Goal: Information Seeking & Learning: Learn about a topic

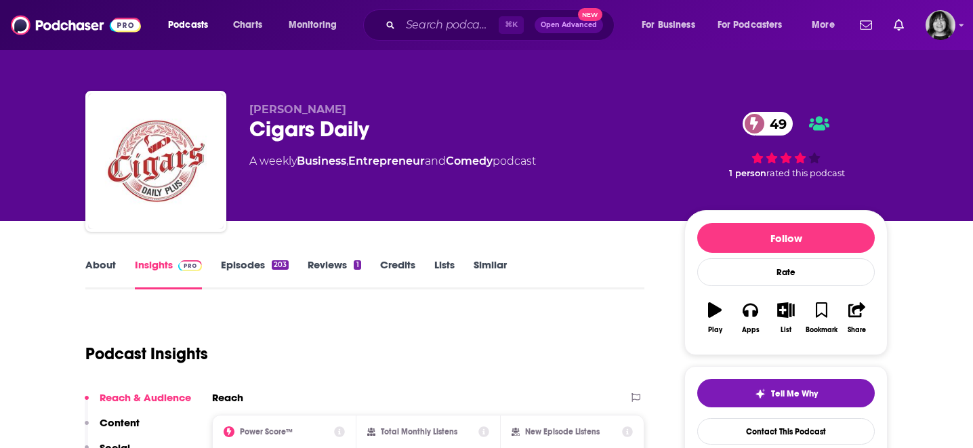
scroll to position [71, 0]
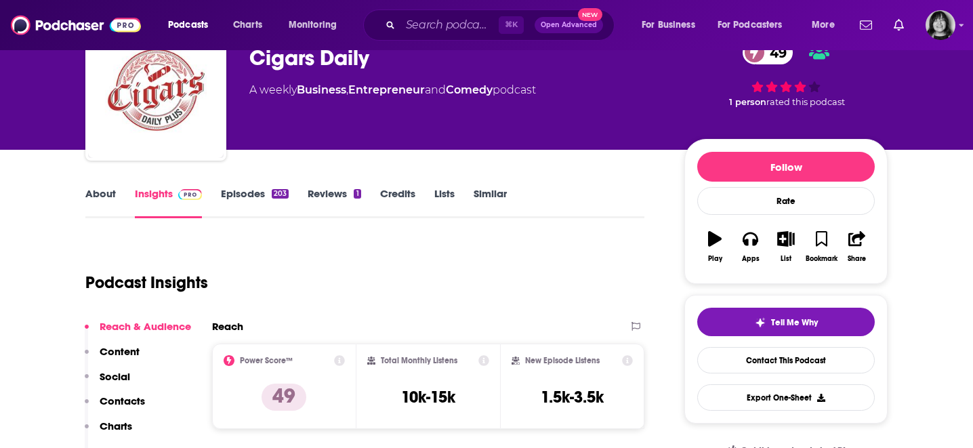
click at [100, 199] on link "About" at bounding box center [100, 202] width 30 height 31
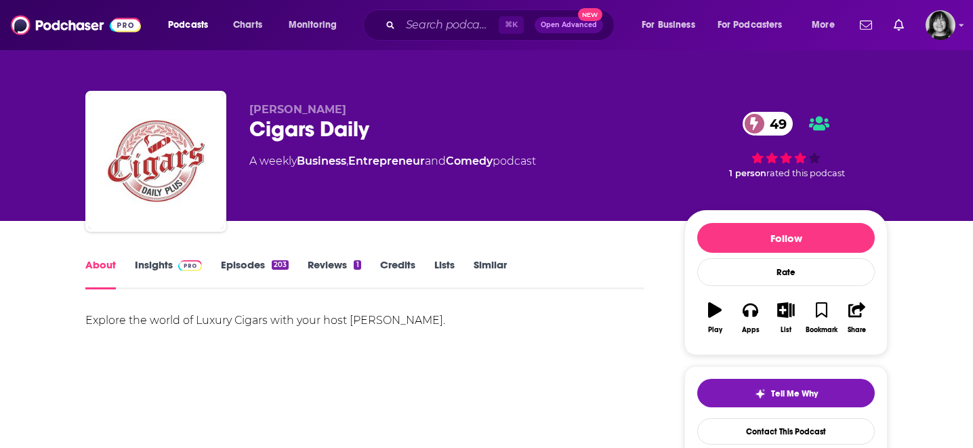
click at [335, 134] on div "Cigars Daily 49" at bounding box center [455, 129] width 413 height 26
copy div "Cigars Daily 49"
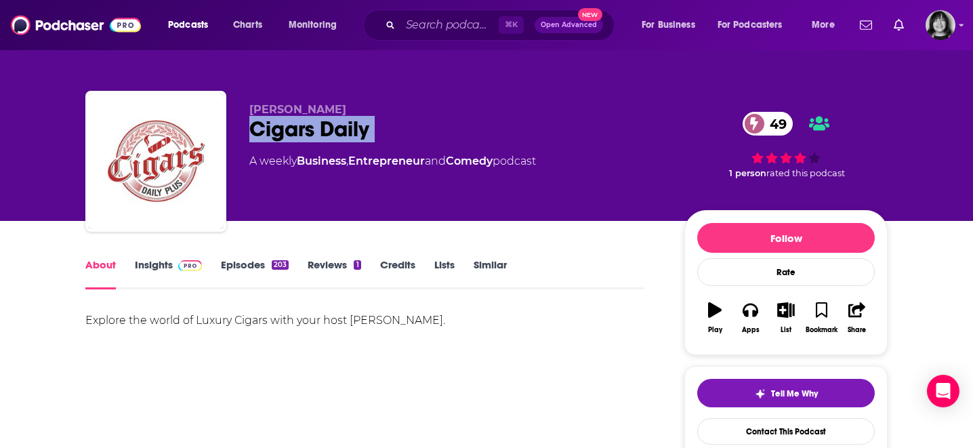
click at [152, 267] on link "Insights" at bounding box center [168, 273] width 67 height 31
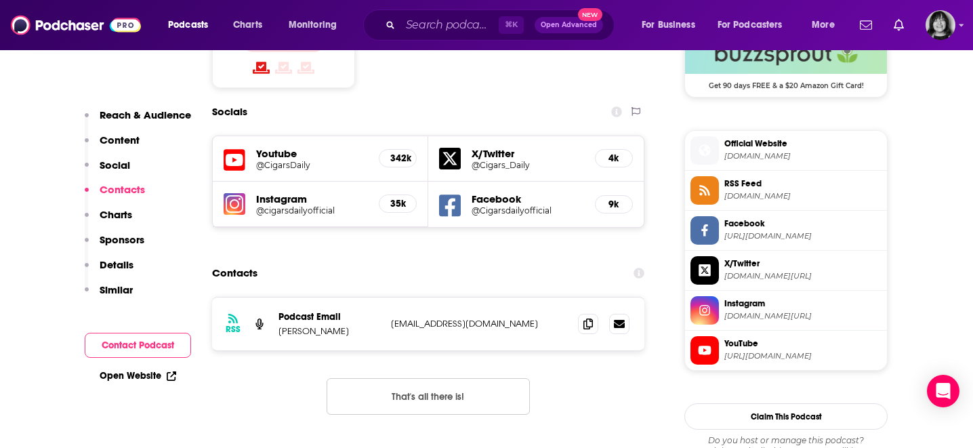
scroll to position [1149, 0]
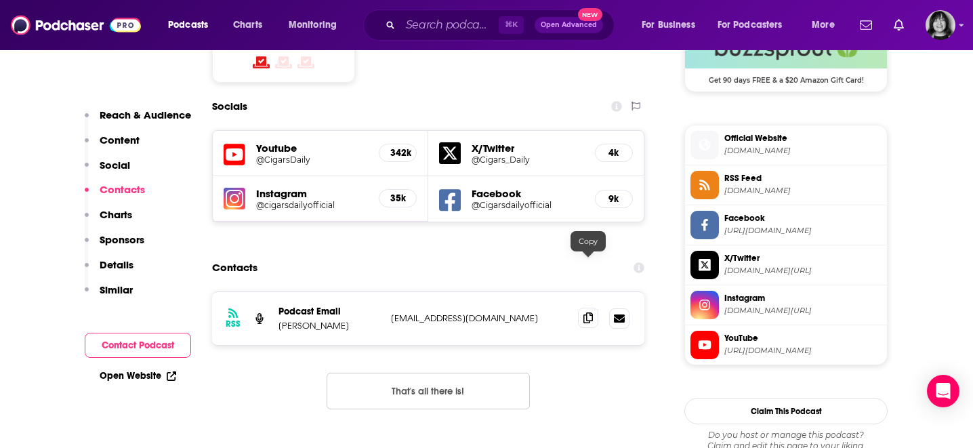
click at [583, 312] on icon at bounding box center [587, 317] width 9 height 11
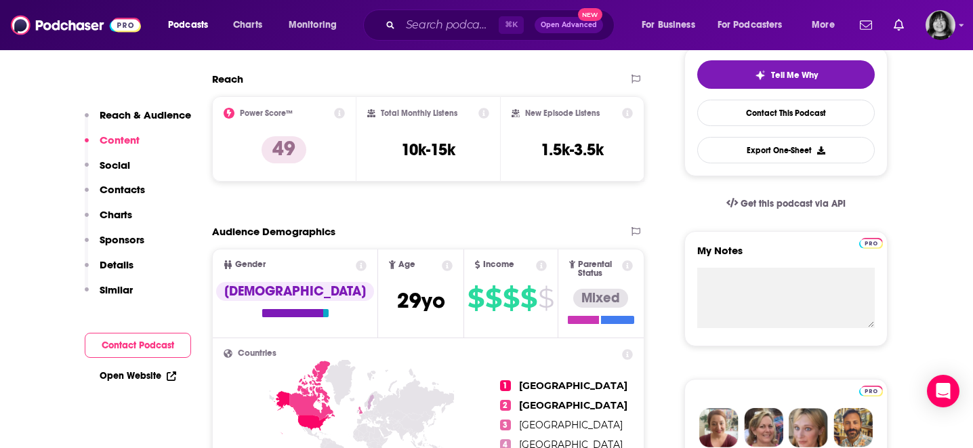
scroll to position [0, 0]
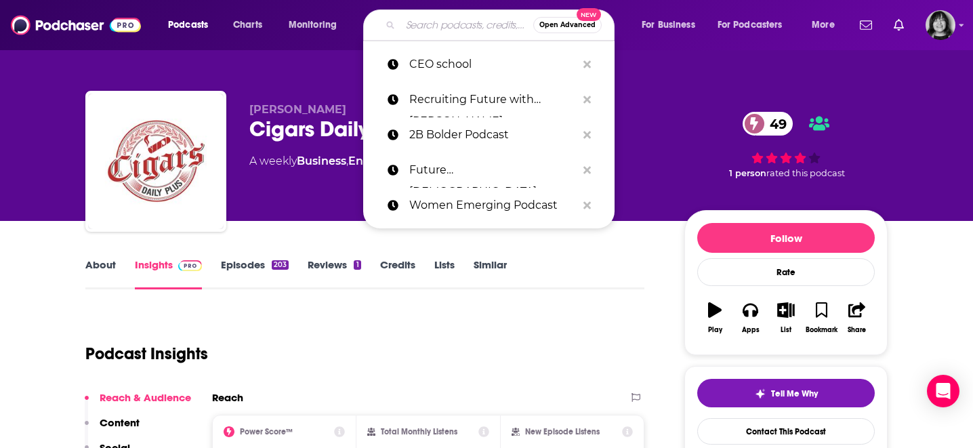
click at [412, 25] on input "Search podcasts, credits, & more..." at bounding box center [466, 25] width 133 height 22
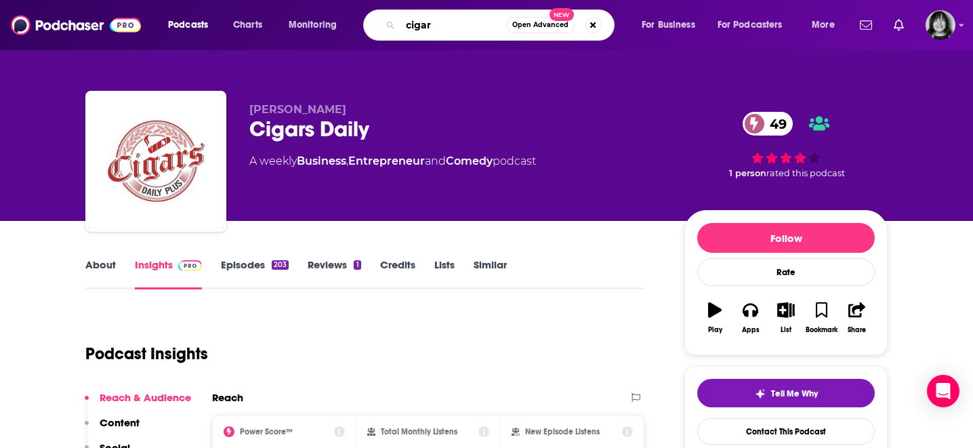
type input "cigars"
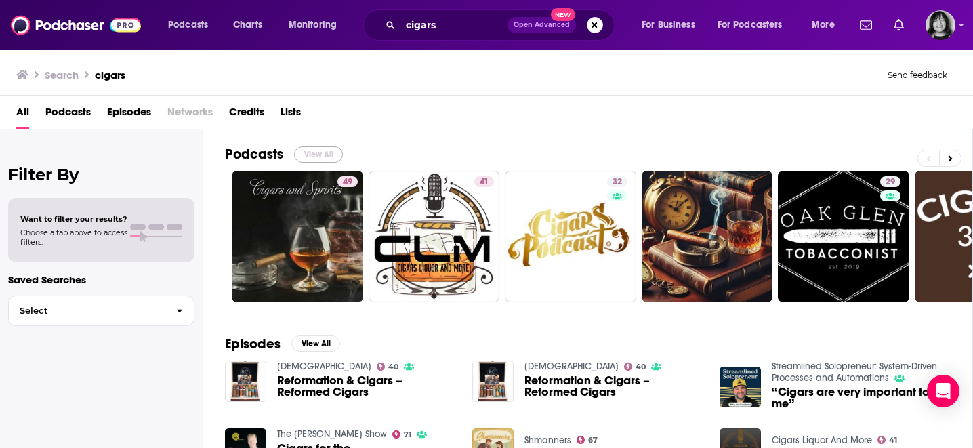
click at [329, 159] on button "View All" at bounding box center [318, 154] width 49 height 16
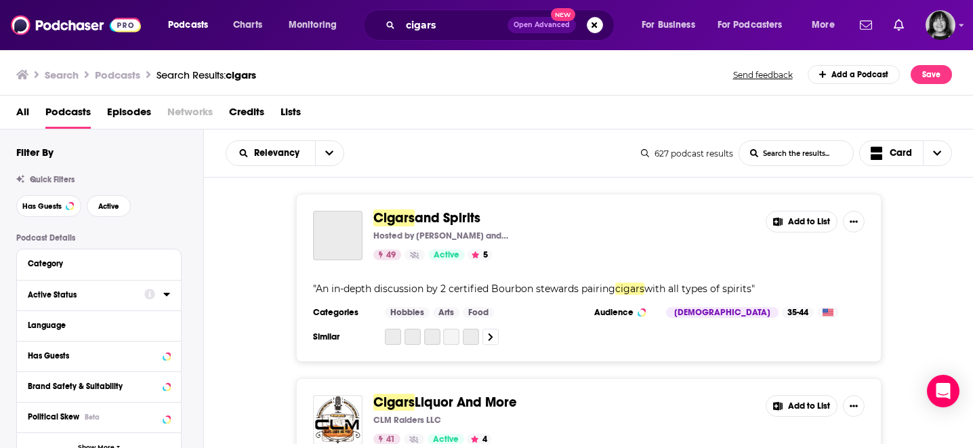
click at [87, 295] on div "Active Status" at bounding box center [82, 294] width 108 height 9
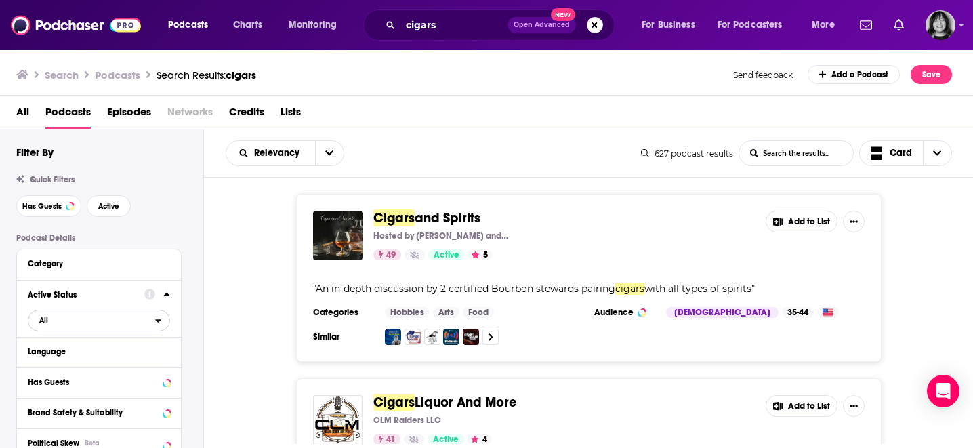
click at [79, 316] on span "All" at bounding box center [91, 320] width 127 height 18
click at [66, 362] on span "Active" at bounding box center [71, 364] width 72 height 7
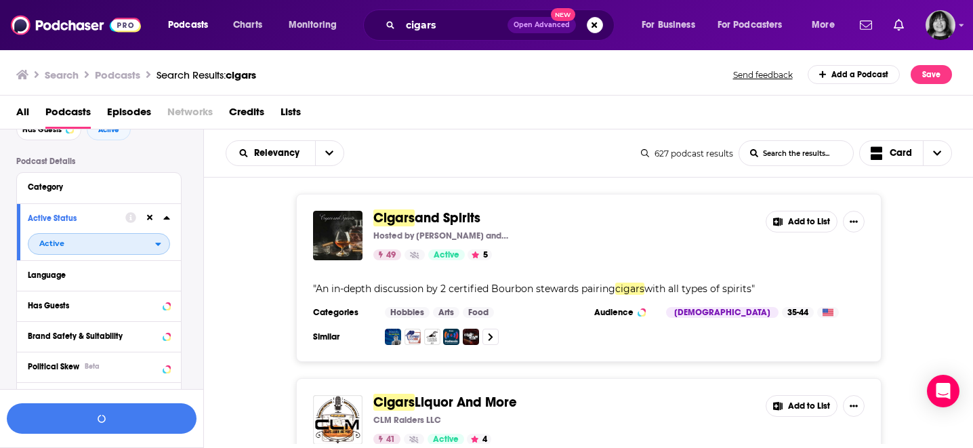
scroll to position [79, 0]
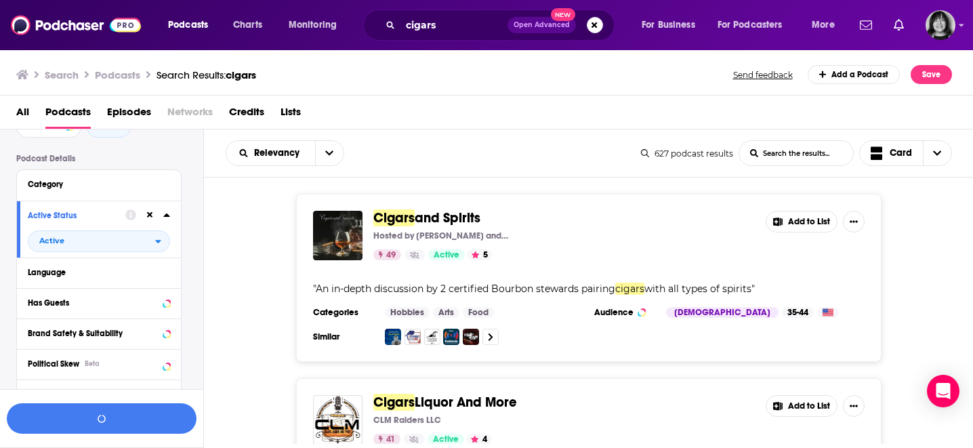
click at [70, 276] on div "Language" at bounding box center [94, 272] width 133 height 9
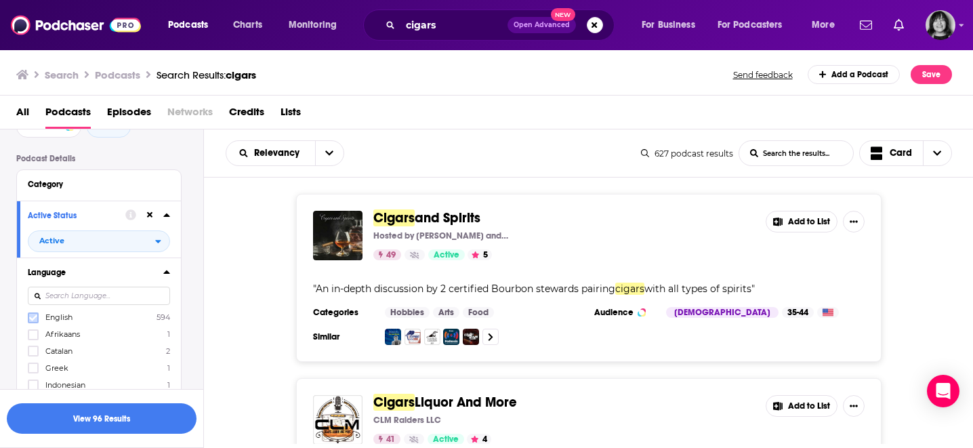
click at [35, 320] on icon at bounding box center [33, 317] width 8 height 6
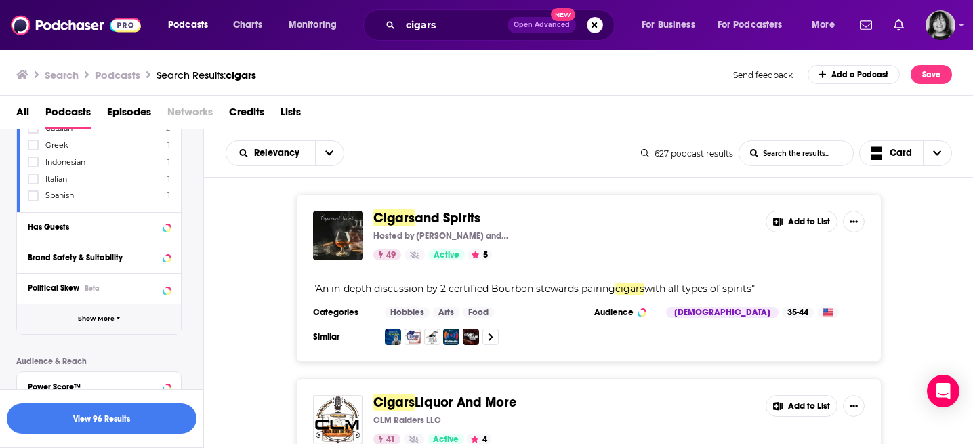
scroll to position [307, 0]
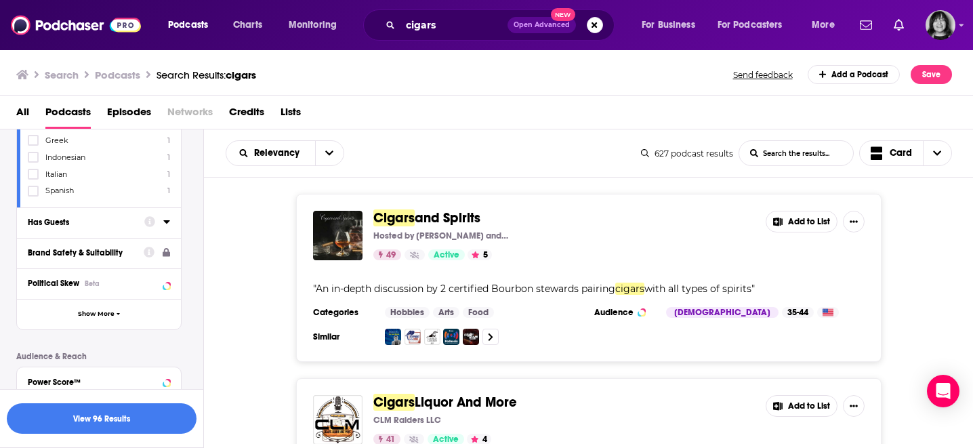
click at [55, 222] on div "Has Guests" at bounding box center [82, 221] width 108 height 9
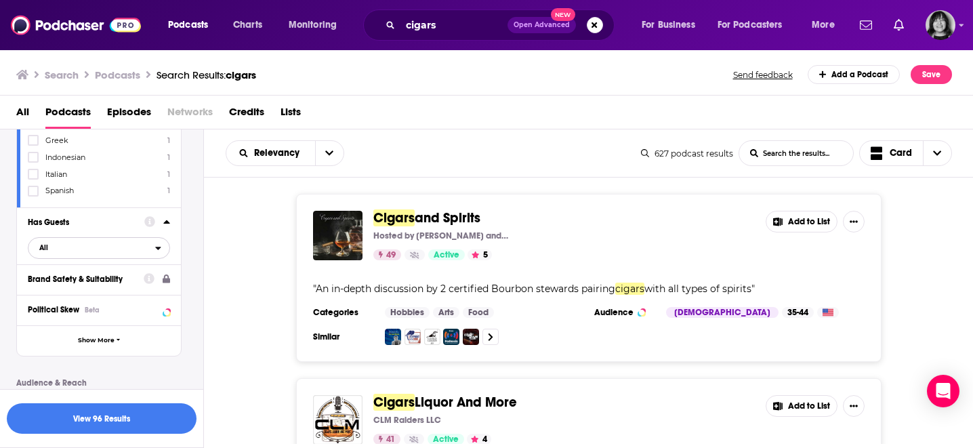
click at [51, 245] on span "All" at bounding box center [91, 247] width 127 height 18
click at [51, 287] on div "Has guests 163" at bounding box center [104, 292] width 152 height 22
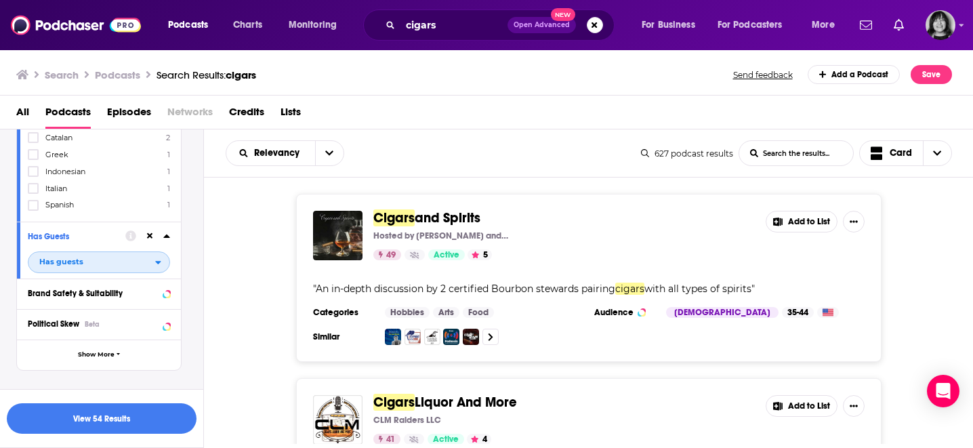
scroll to position [282, 0]
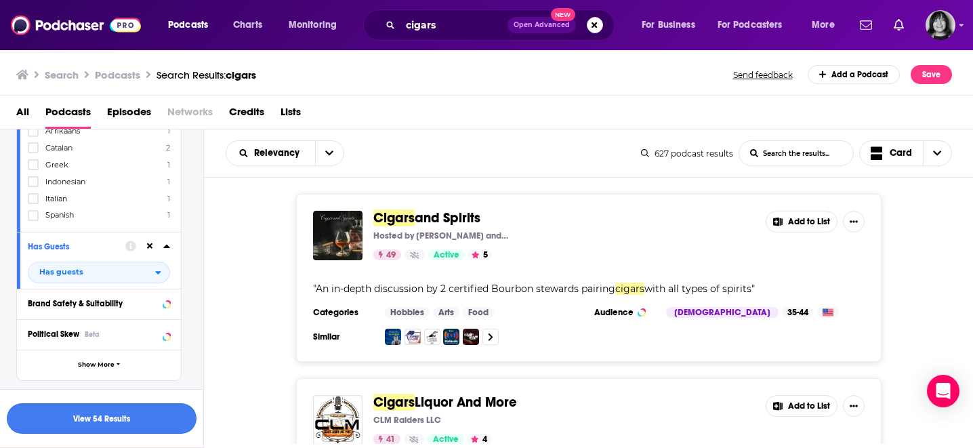
click at [60, 410] on button "View 54 Results" at bounding box center [102, 418] width 190 height 30
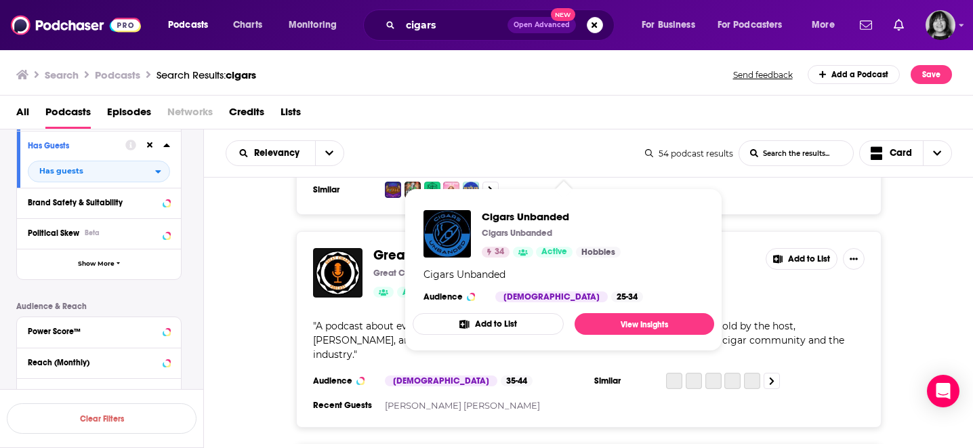
scroll to position [742, 0]
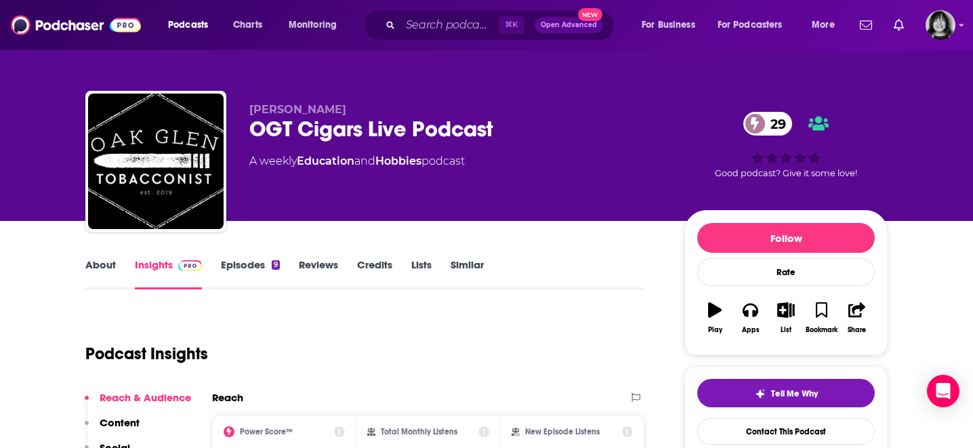
scroll to position [77, 0]
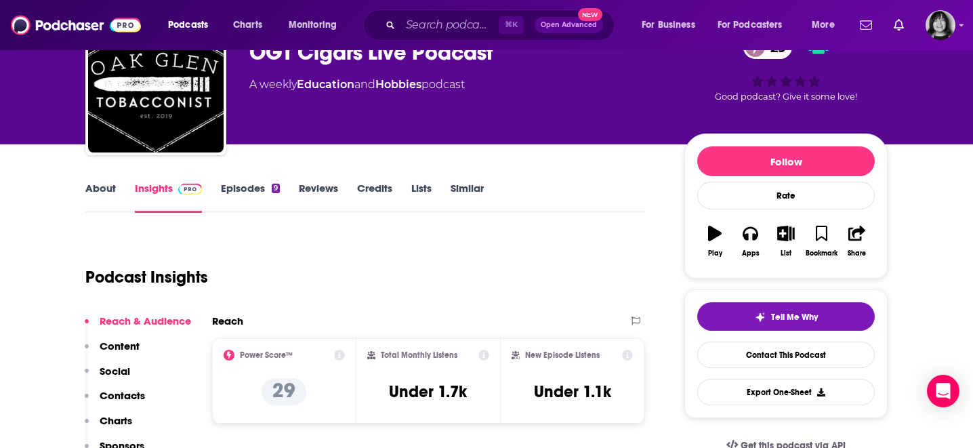
click at [108, 186] on link "About" at bounding box center [100, 197] width 30 height 31
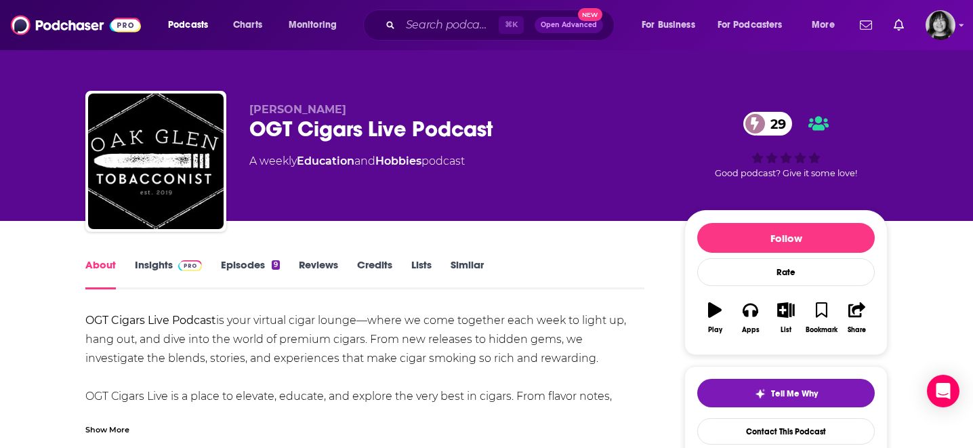
click at [326, 135] on div "OGT Cigars Live Podcast 29" at bounding box center [455, 129] width 413 height 26
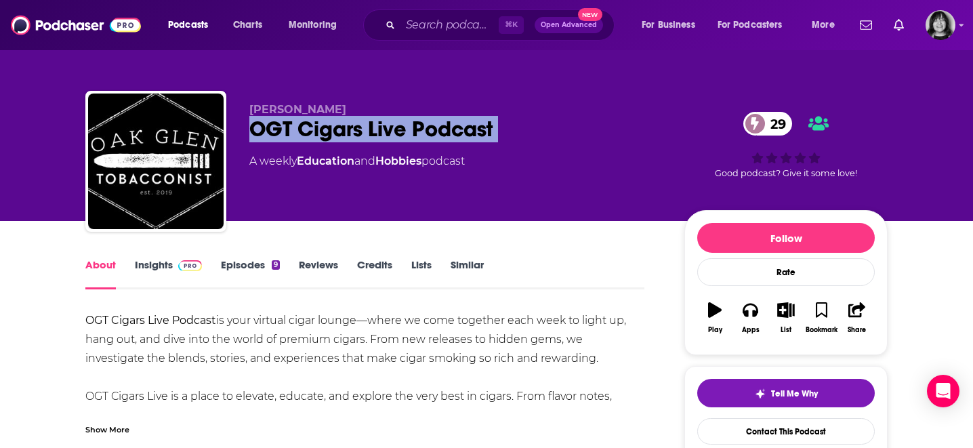
click at [326, 135] on div "OGT Cigars Live Podcast 29" at bounding box center [455, 129] width 413 height 26
copy div "OGT Cigars Live Podcast 29"
click at [144, 268] on link "Insights" at bounding box center [168, 273] width 67 height 31
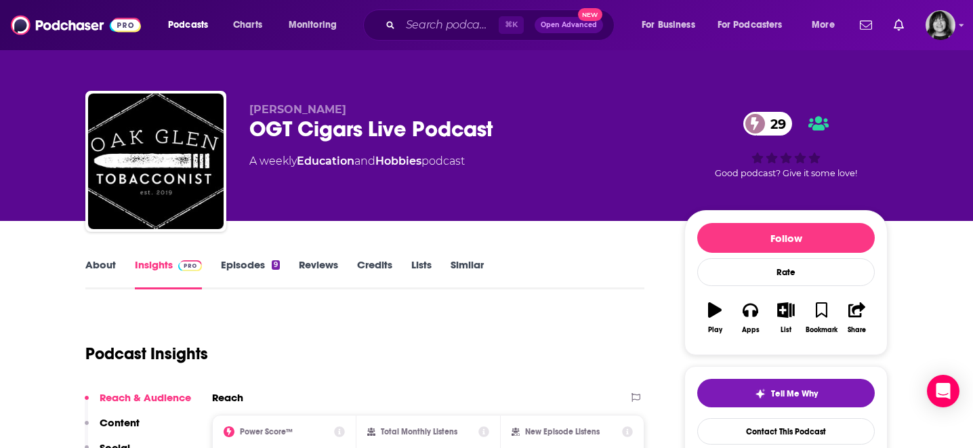
click at [356, 136] on div "OGT Cigars Live Podcast 29" at bounding box center [455, 129] width 413 height 26
click at [356, 137] on div "OGT Cigars Live Podcast 29" at bounding box center [455, 129] width 413 height 26
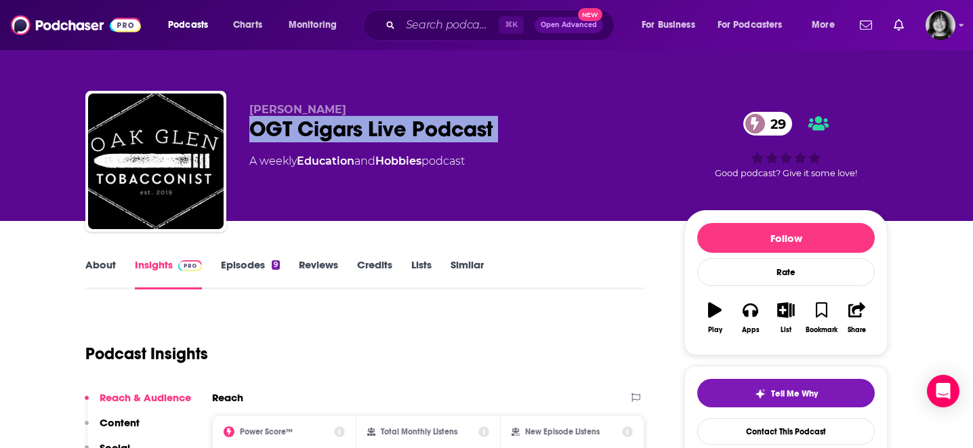
click at [356, 137] on div "OGT Cigars Live Podcast 29" at bounding box center [455, 129] width 413 height 26
copy div "OGT Cigars Live Podcast 29"
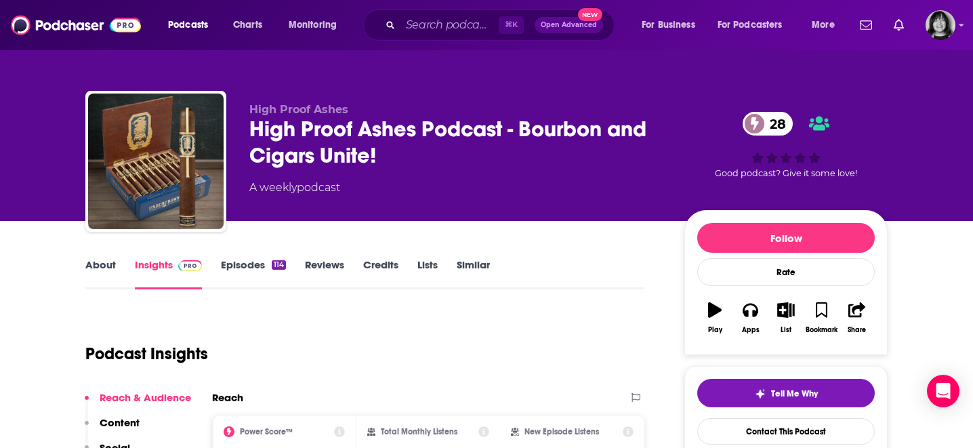
click at [90, 270] on link "About" at bounding box center [100, 273] width 30 height 31
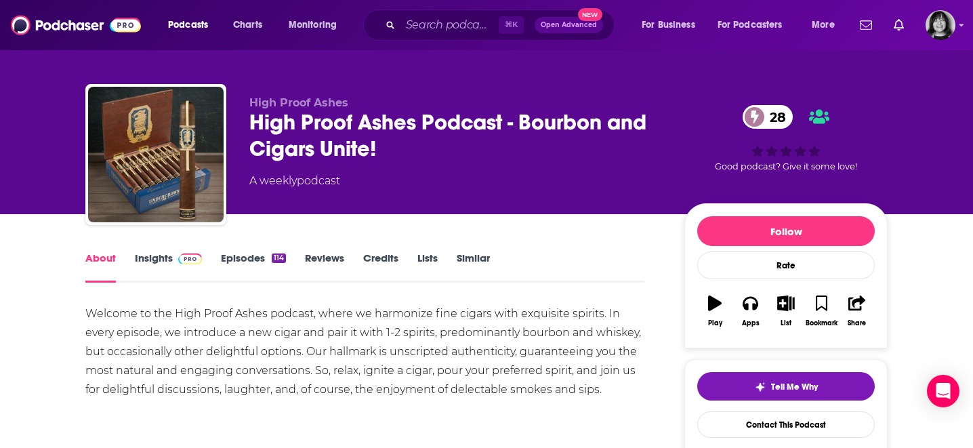
scroll to position [9, 0]
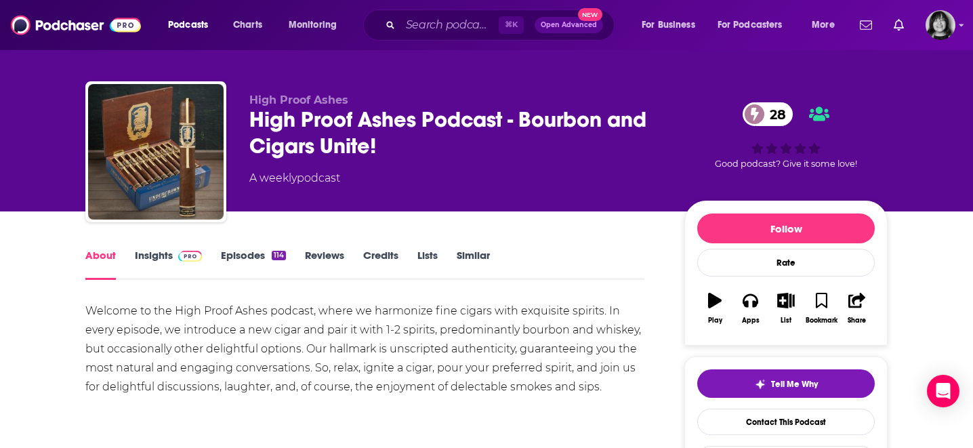
click at [146, 258] on link "Insights" at bounding box center [168, 264] width 67 height 31
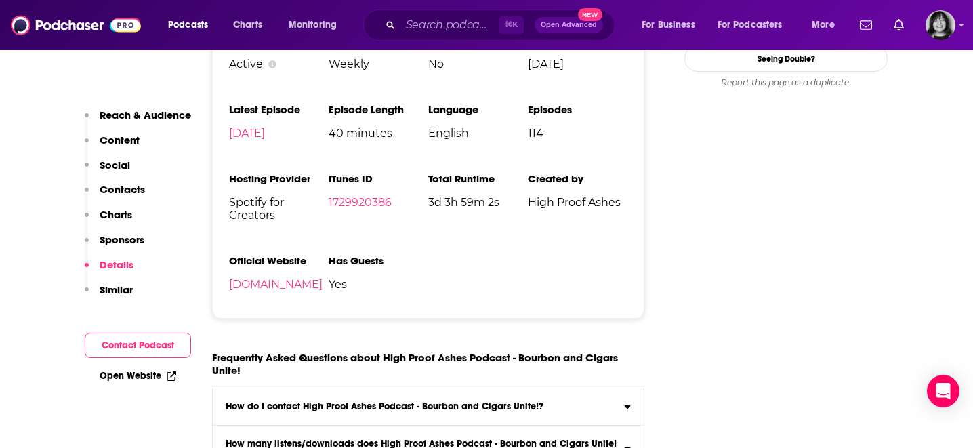
scroll to position [1284, 0]
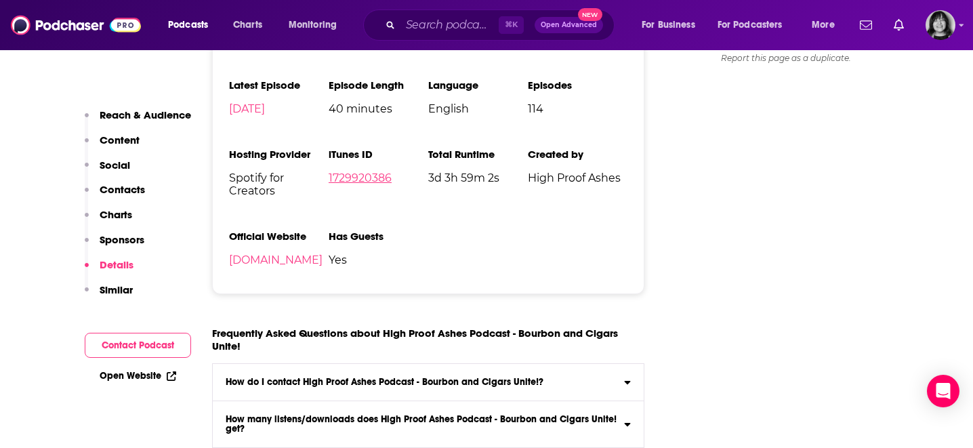
click at [369, 184] on link "1729920386" at bounding box center [360, 177] width 63 height 13
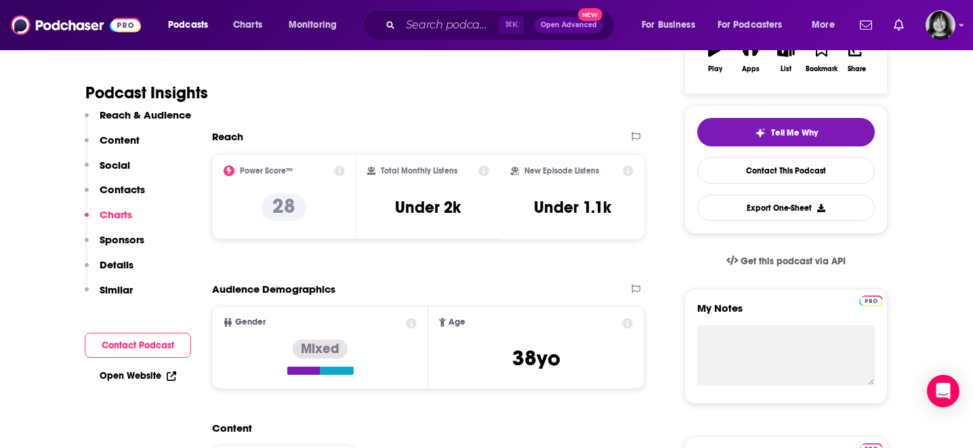
scroll to position [0, 0]
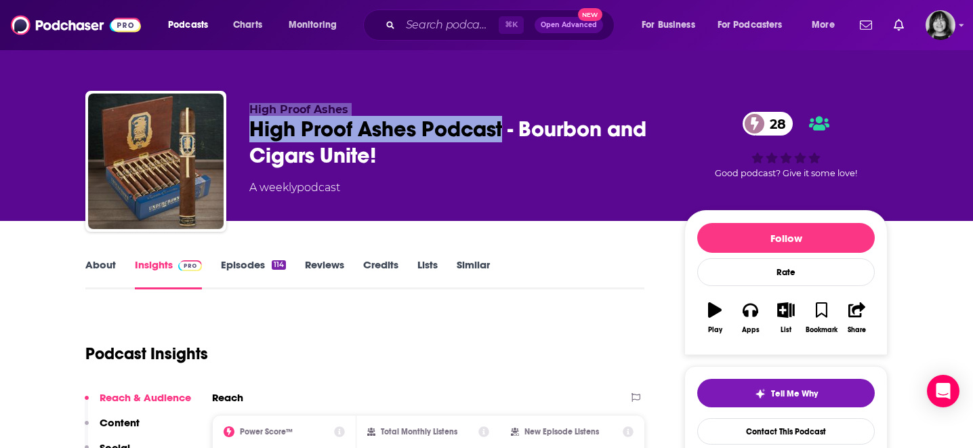
drag, startPoint x: 502, startPoint y: 133, endPoint x: 224, endPoint y: 137, distance: 278.4
click at [224, 137] on div "High Proof Ashes High Proof Ashes Podcast - Bourbon and Cigars Unite! 28 A week…" at bounding box center [486, 164] width 802 height 146
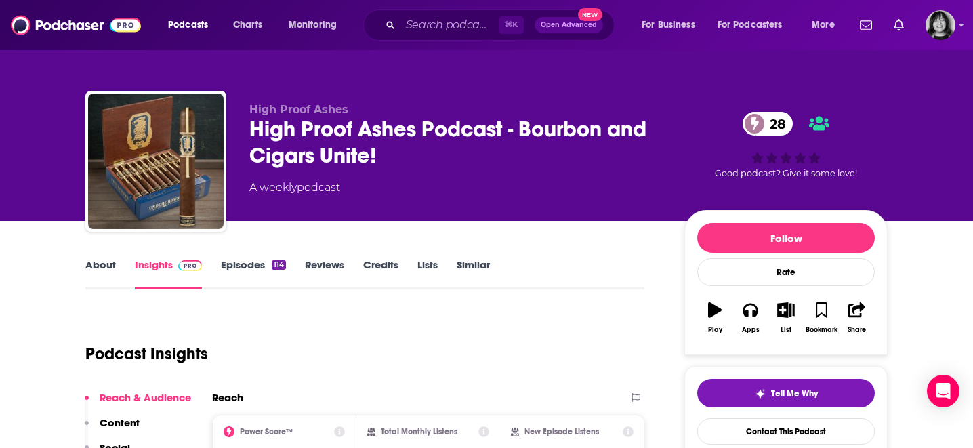
click at [476, 159] on div "High Proof Ashes Podcast - Bourbon and Cigars Unite! 28" at bounding box center [455, 142] width 413 height 53
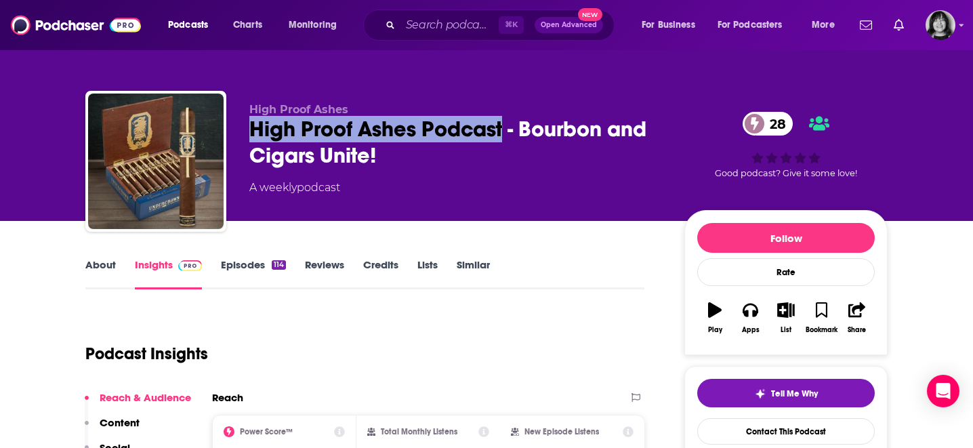
drag, startPoint x: 505, startPoint y: 137, endPoint x: 251, endPoint y: 132, distance: 254.1
click at [251, 132] on div "High Proof Ashes Podcast - Bourbon and Cigars Unite! 28" at bounding box center [455, 142] width 413 height 53
copy h2 "High Proof Ashes Podcast"
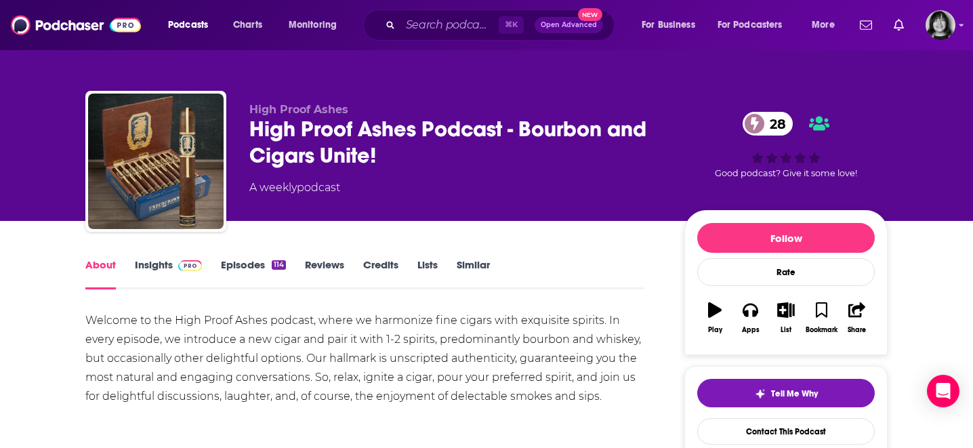
click at [156, 263] on link "Insights" at bounding box center [168, 273] width 67 height 31
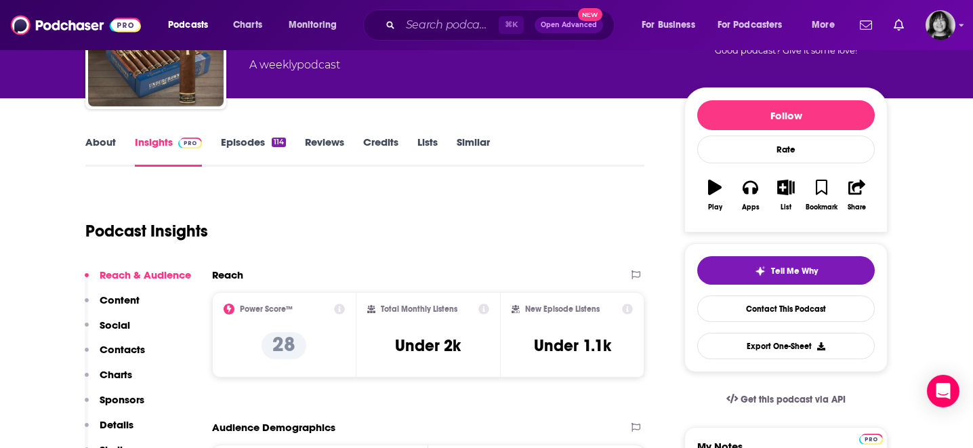
scroll to position [69, 0]
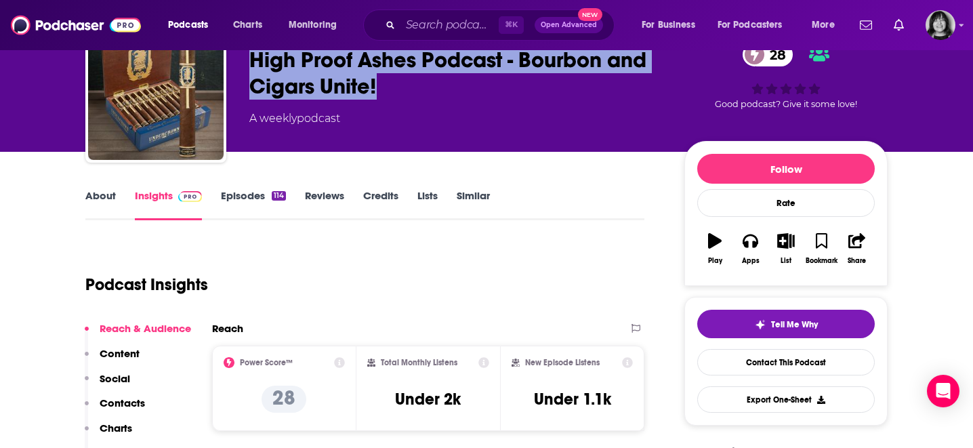
drag, startPoint x: 389, startPoint y: 88, endPoint x: 240, endPoint y: 63, distance: 151.8
click at [240, 63] on div "High Proof Ashes High Proof Ashes Podcast - Bourbon and Cigars Unite! 28 A week…" at bounding box center [486, 95] width 802 height 146
copy h2 "High Proof Ashes Podcast - Bourbon and Cigars Unite!"
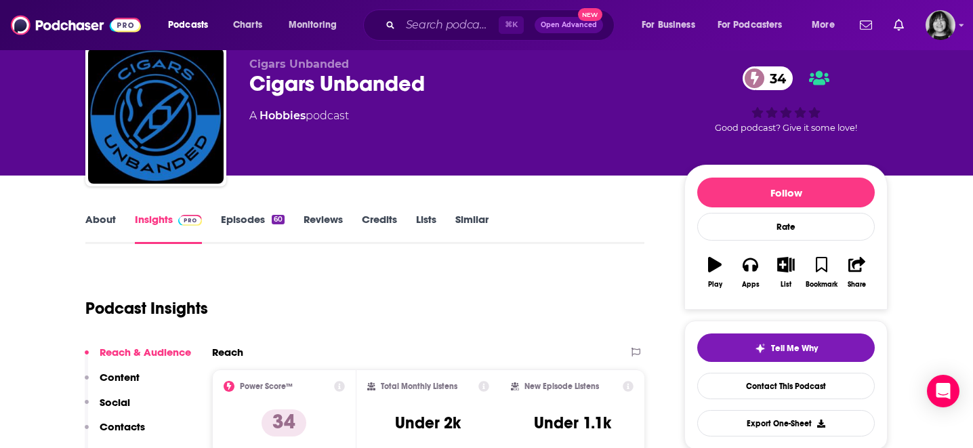
scroll to position [46, 0]
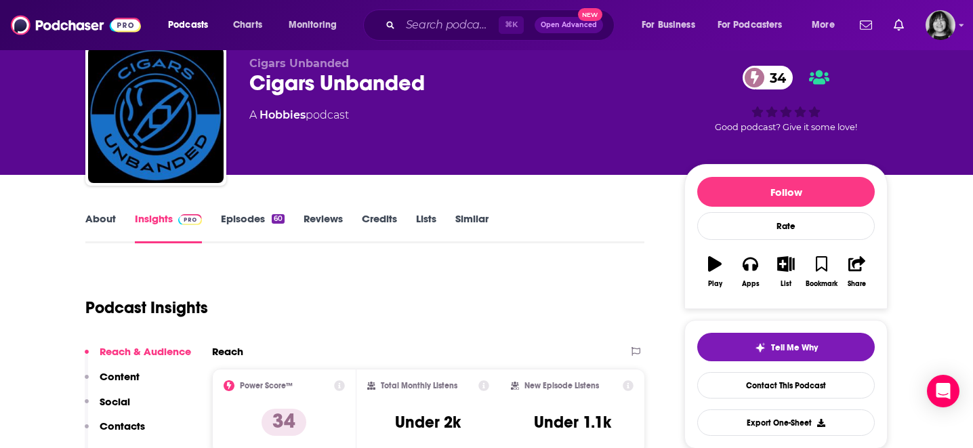
click at [87, 219] on link "About" at bounding box center [100, 227] width 30 height 31
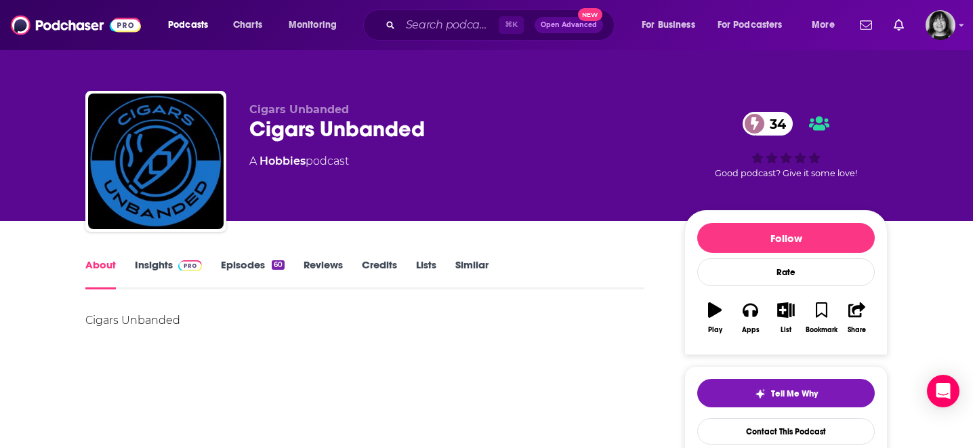
click at [154, 261] on link "Insights" at bounding box center [168, 273] width 67 height 31
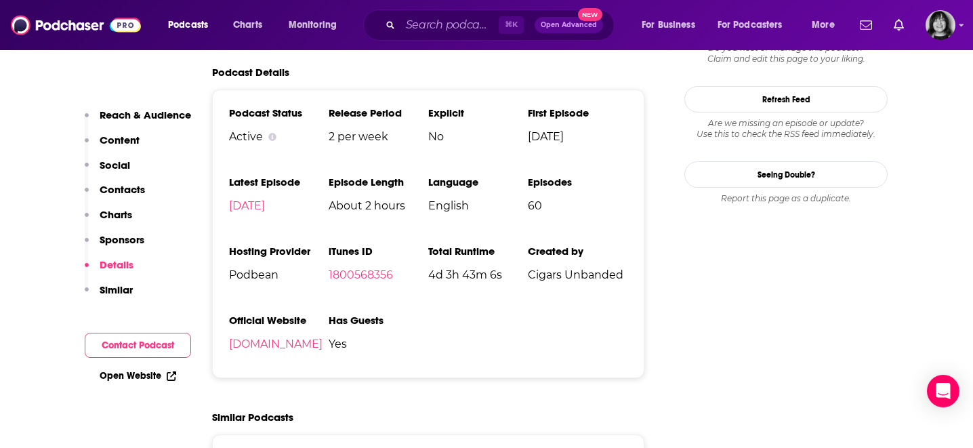
scroll to position [1380, 0]
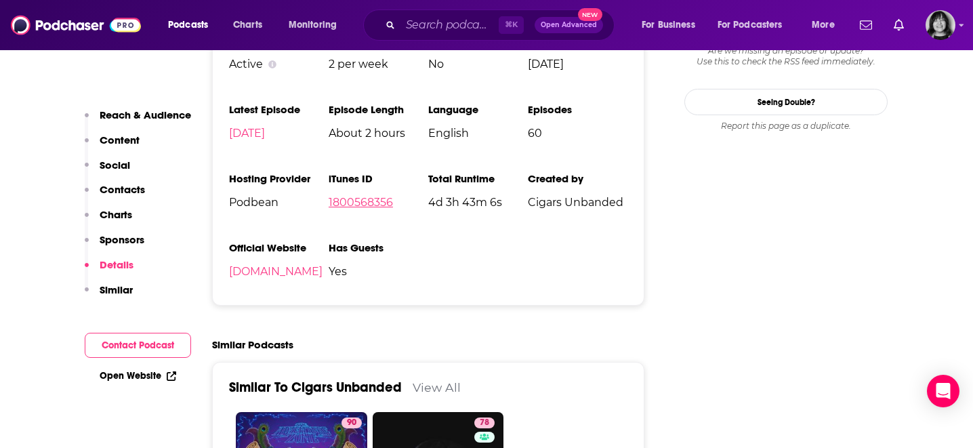
click at [335, 208] on link "1800568356" at bounding box center [361, 202] width 64 height 13
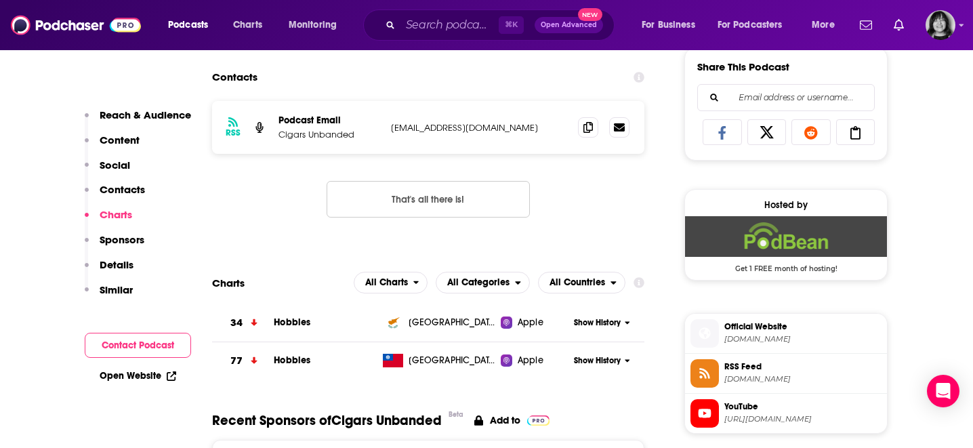
scroll to position [826, 0]
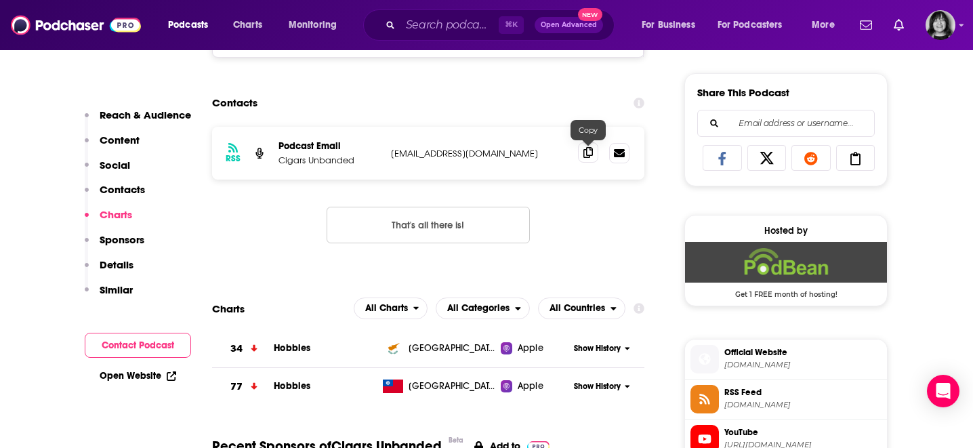
click at [579, 151] on span at bounding box center [588, 152] width 20 height 20
click at [595, 150] on span at bounding box center [588, 152] width 20 height 20
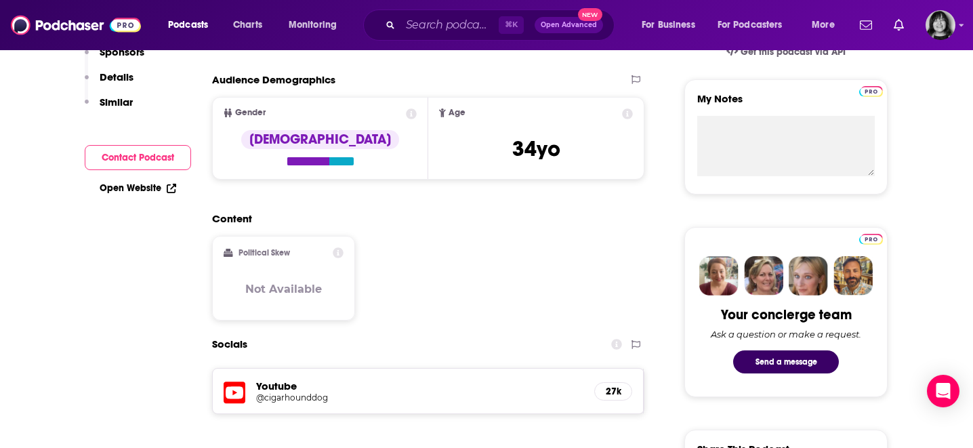
scroll to position [0, 0]
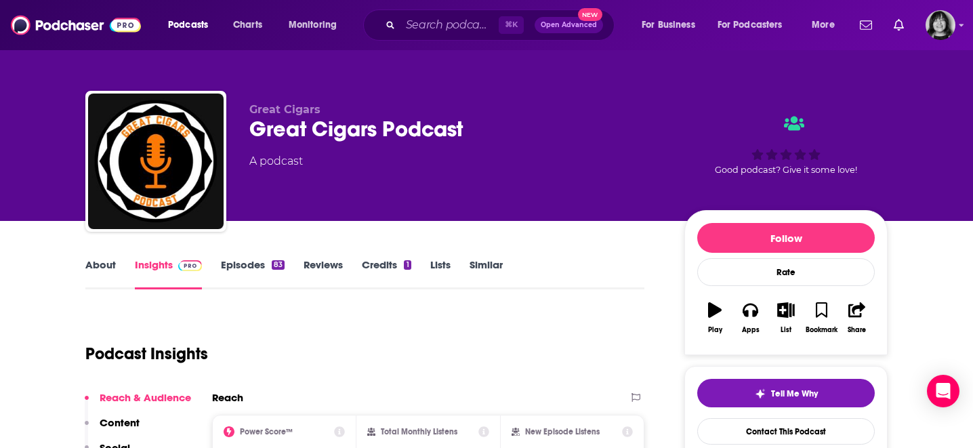
click at [90, 265] on link "About" at bounding box center [100, 273] width 30 height 31
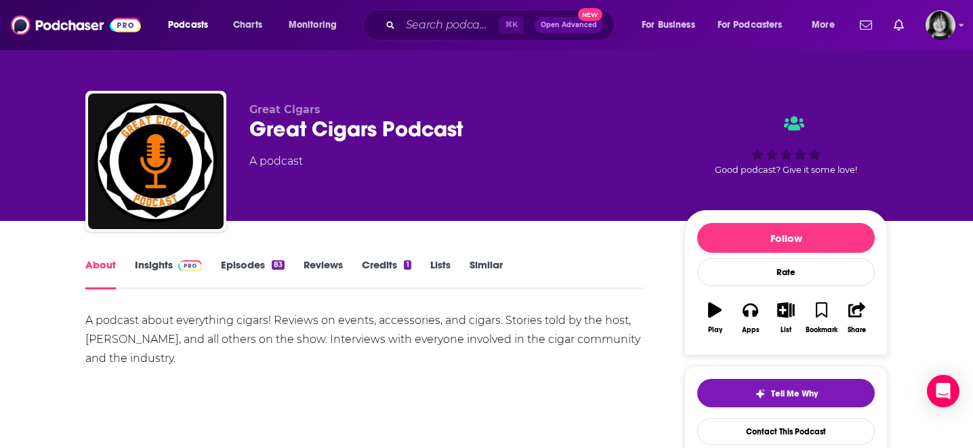
click at [152, 267] on link "Insights" at bounding box center [168, 273] width 67 height 31
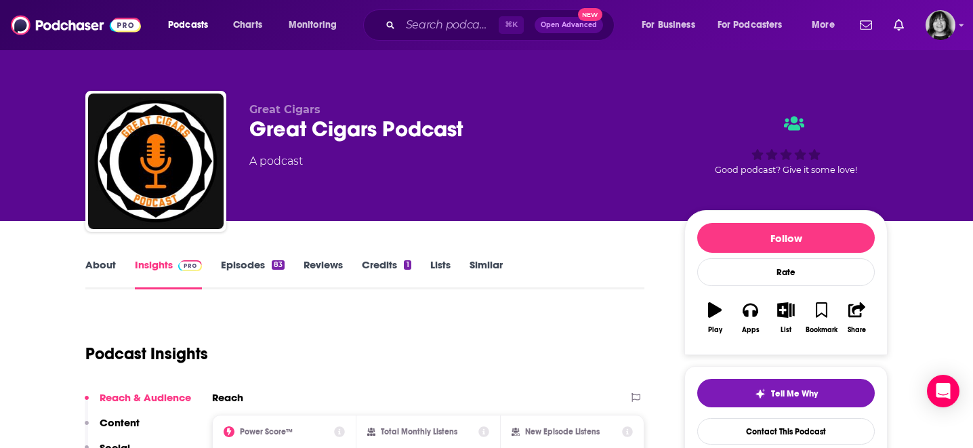
click at [349, 135] on div "Great Cigars Podcast" at bounding box center [455, 129] width 413 height 26
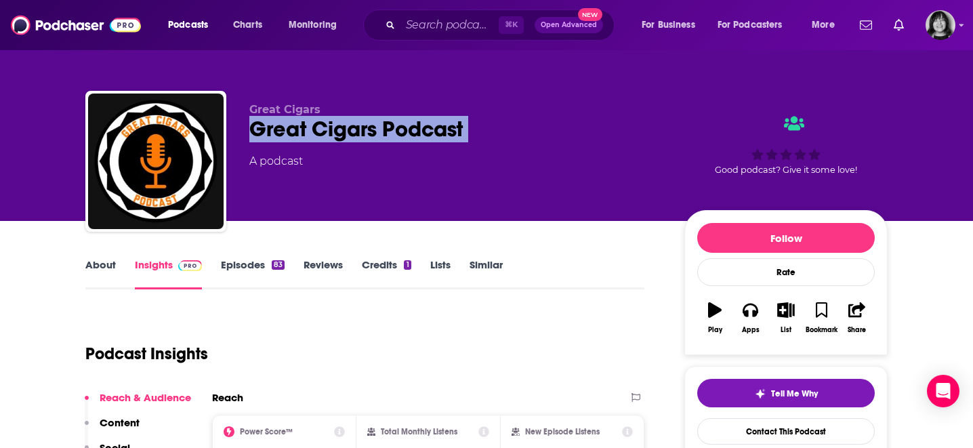
click at [349, 135] on div "Great Cigars Podcast" at bounding box center [455, 129] width 413 height 26
copy div "Great Cigars Podcast"
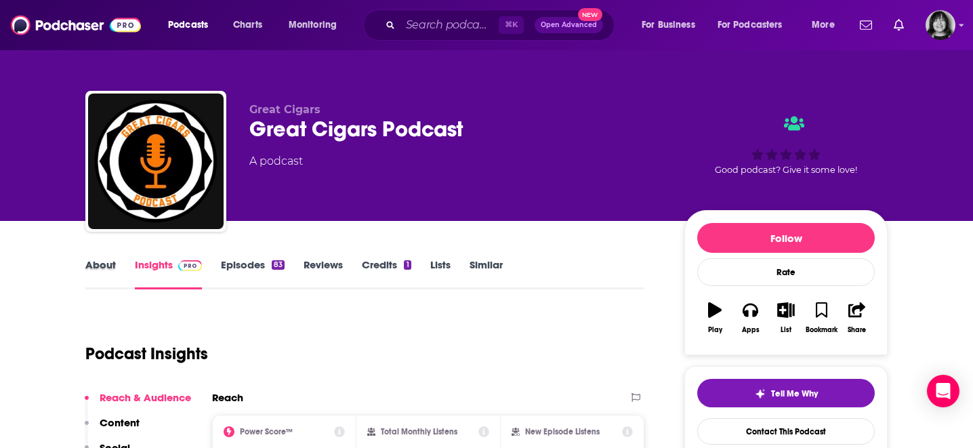
click at [117, 266] on div "About" at bounding box center [109, 273] width 49 height 31
click at [105, 266] on link "About" at bounding box center [100, 273] width 30 height 31
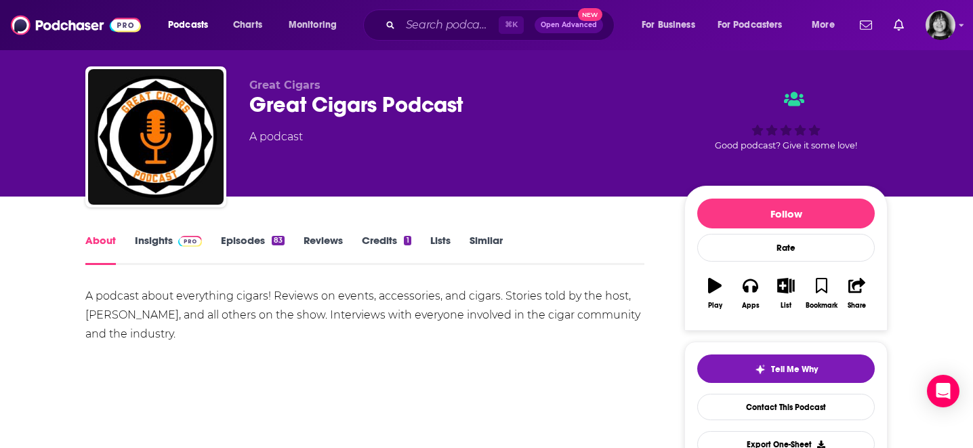
scroll to position [26, 0]
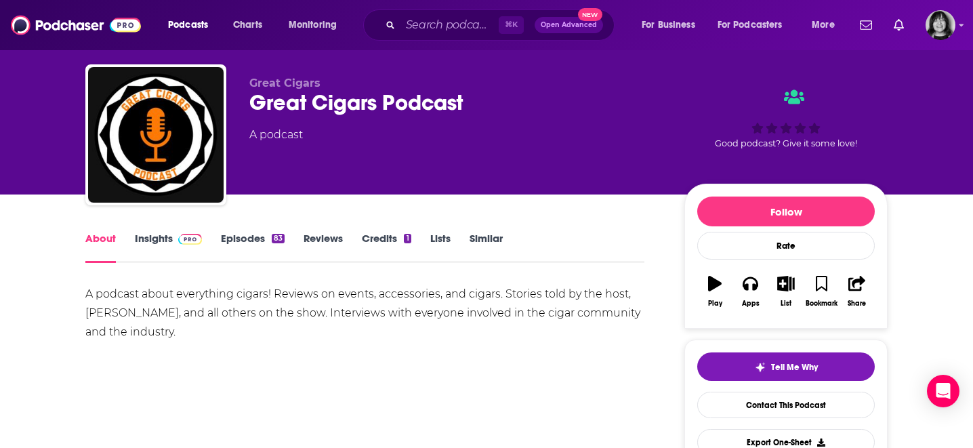
click at [154, 230] on div "About Insights Episodes 83 Reviews Credits 1 Lists Similar" at bounding box center [364, 246] width 559 height 33
click at [152, 238] on link "Insights" at bounding box center [168, 247] width 67 height 31
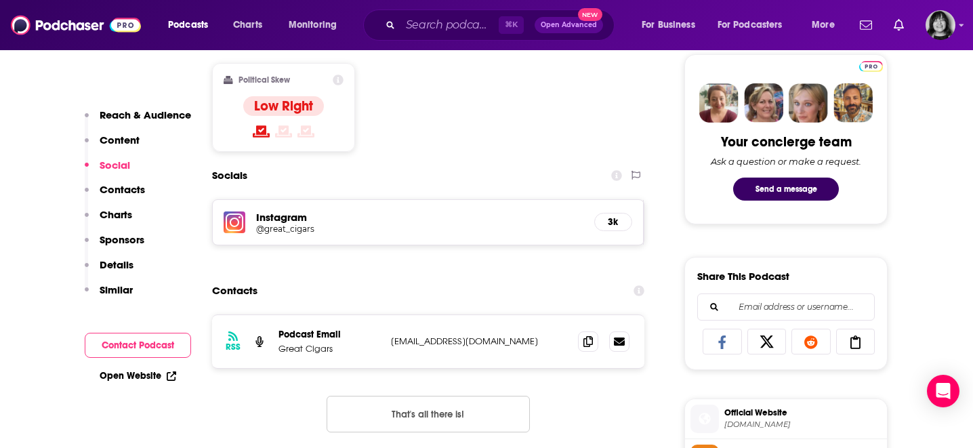
scroll to position [649, 0]
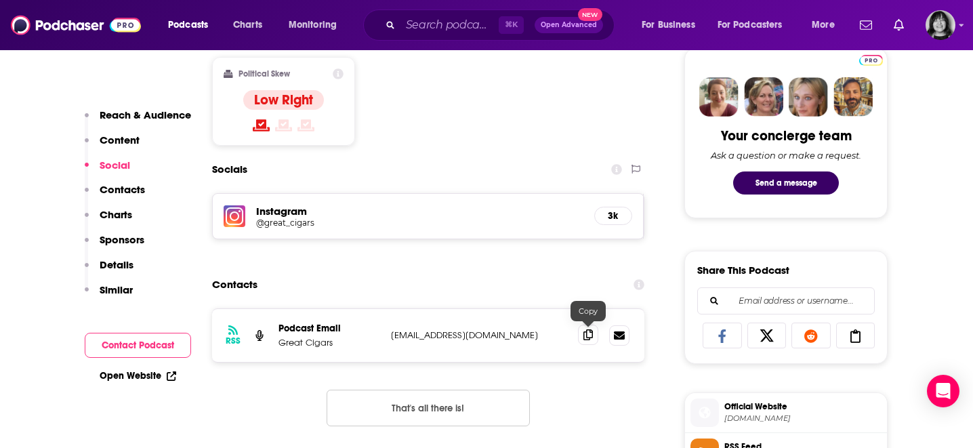
click at [588, 335] on icon at bounding box center [587, 334] width 9 height 11
